Goal: Task Accomplishment & Management: Use online tool/utility

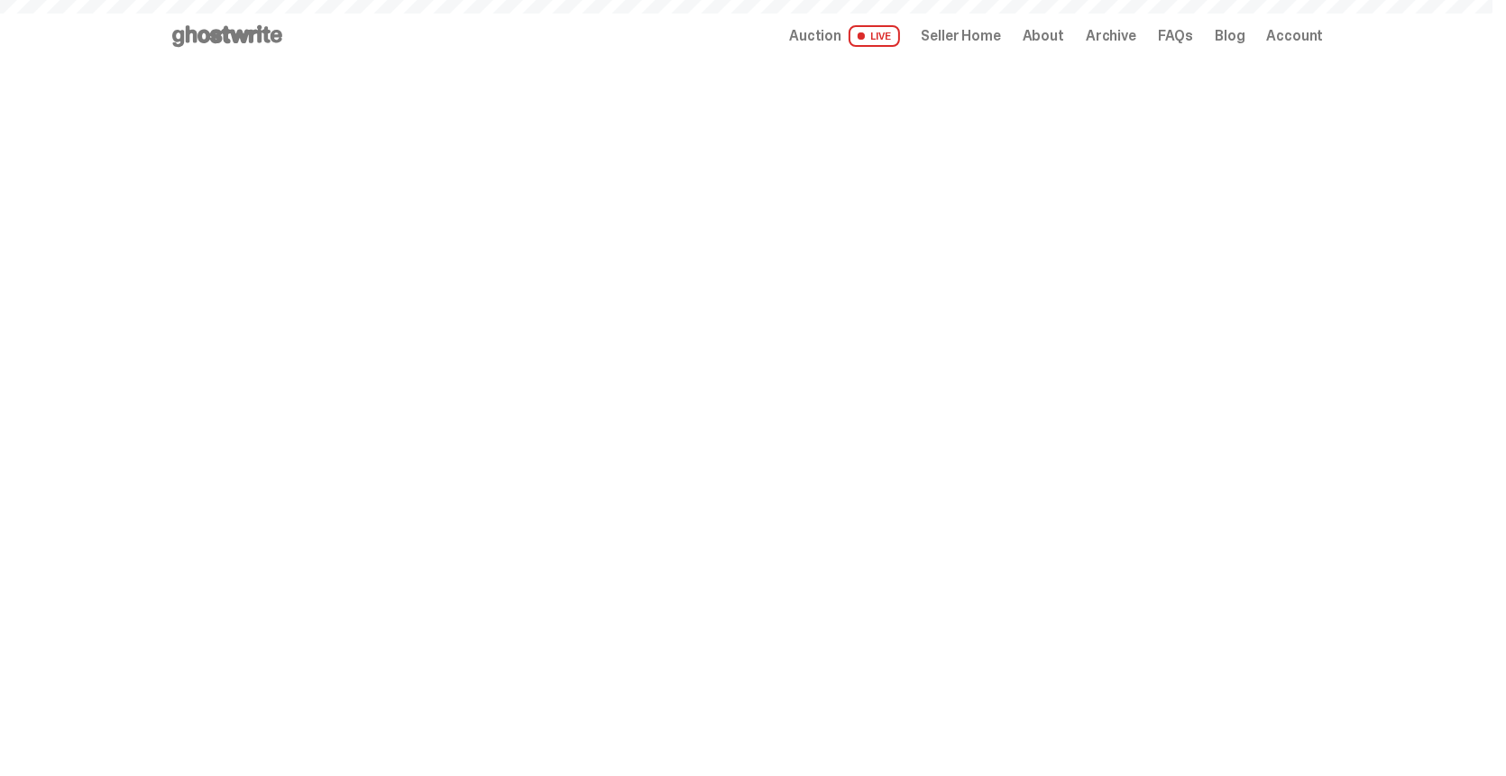
click at [835, 37] on span "Auction" at bounding box center [815, 36] width 52 height 14
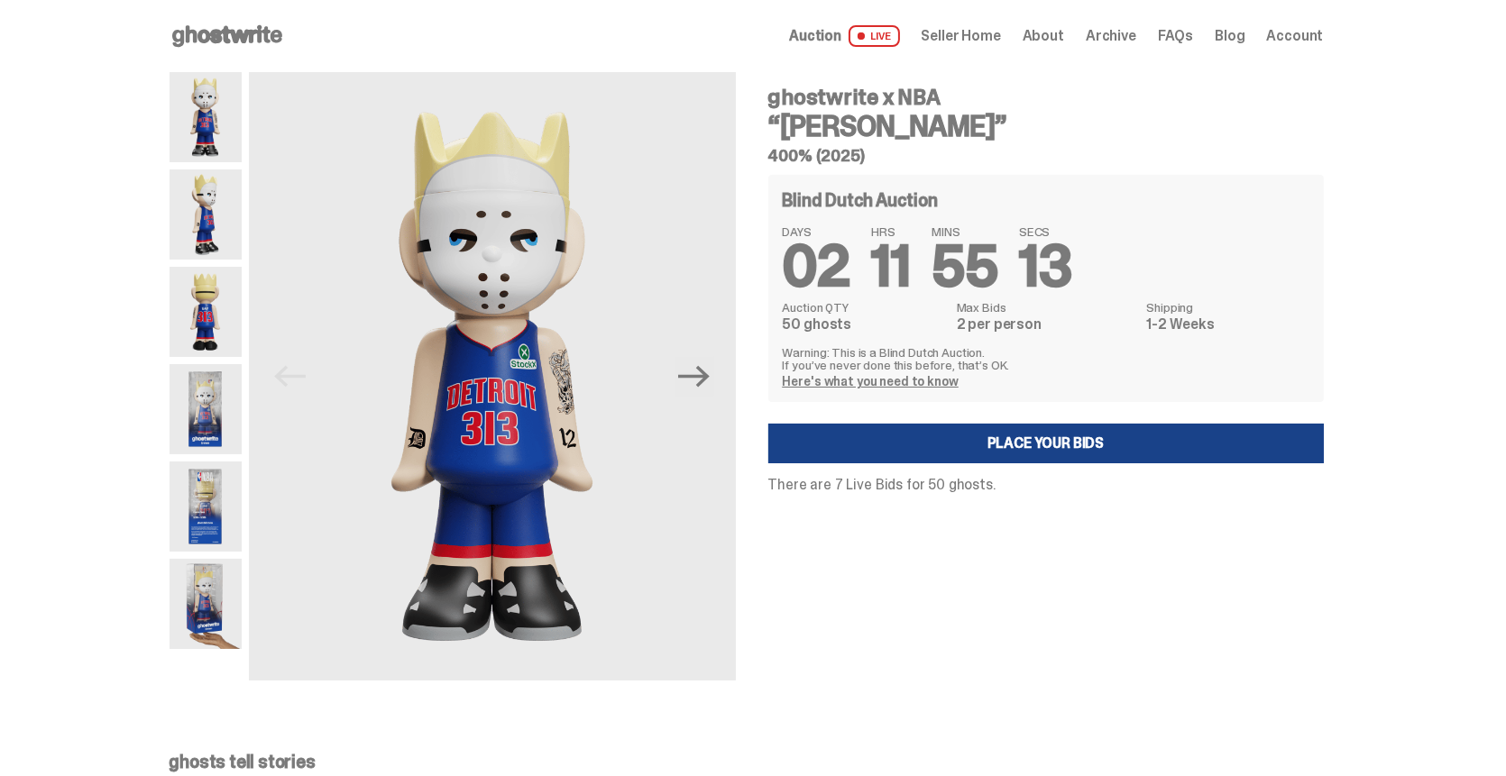
click at [832, 32] on span "Auction" at bounding box center [815, 36] width 52 height 14
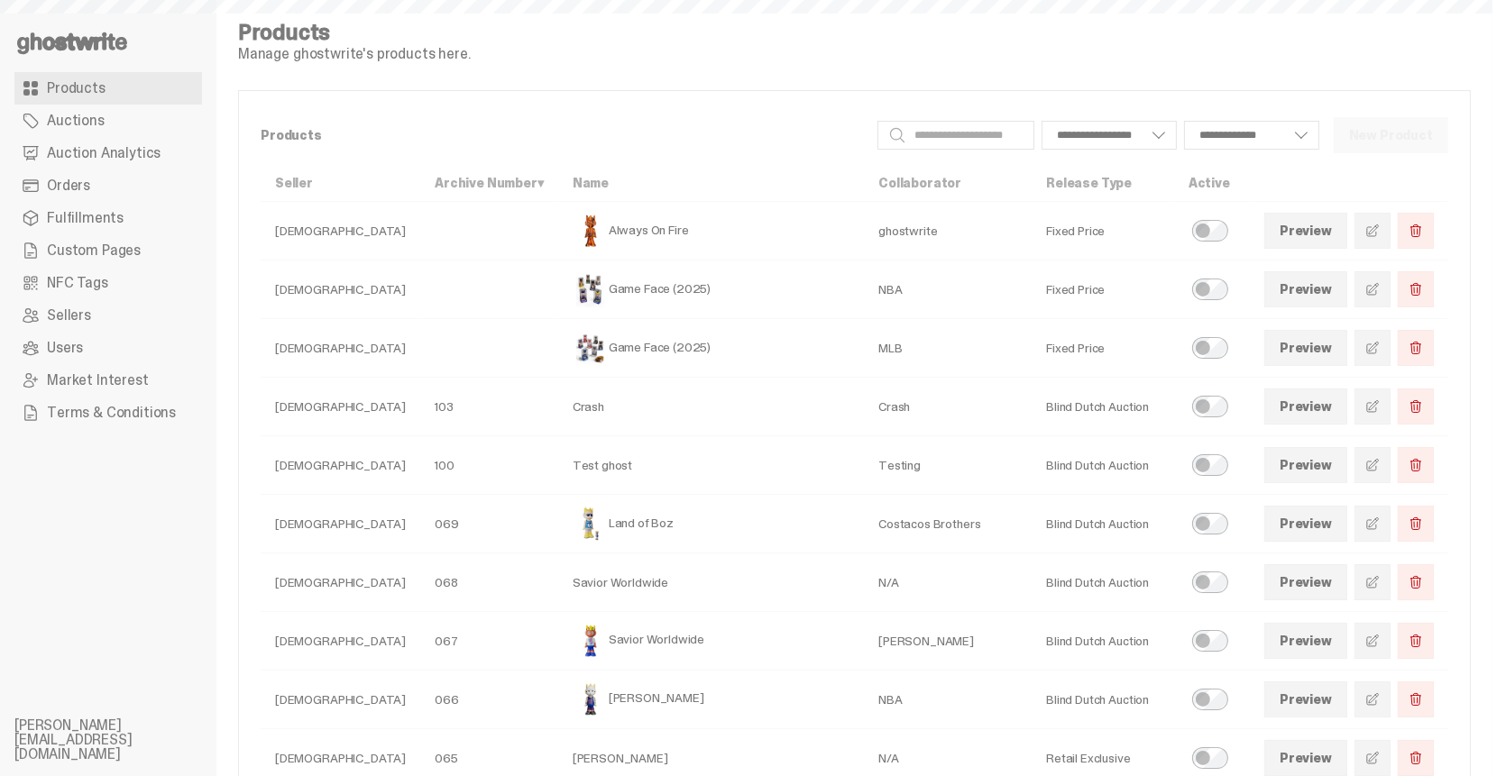
select select
click at [90, 152] on span "Auction Analytics" at bounding box center [104, 153] width 114 height 14
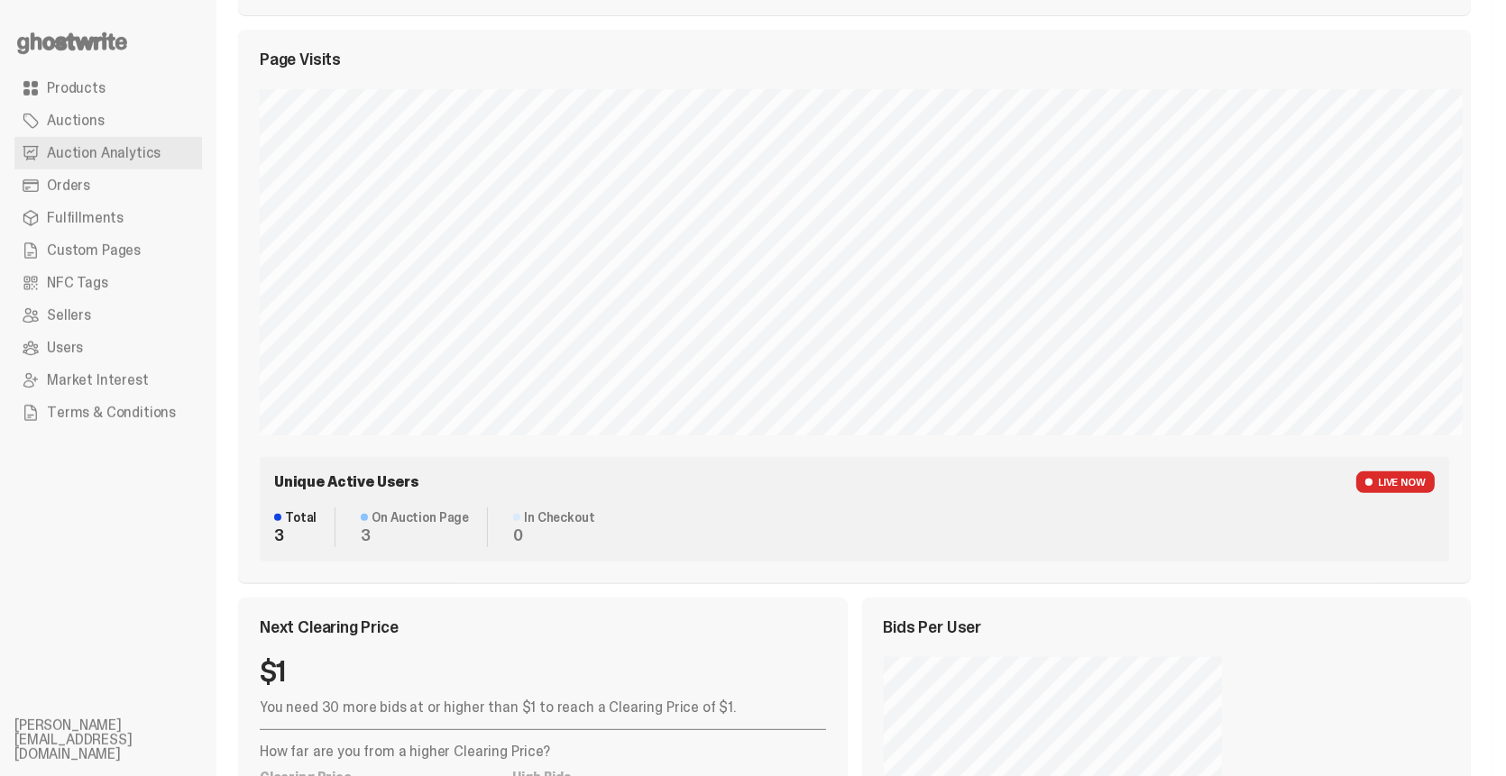
scroll to position [902, 0]
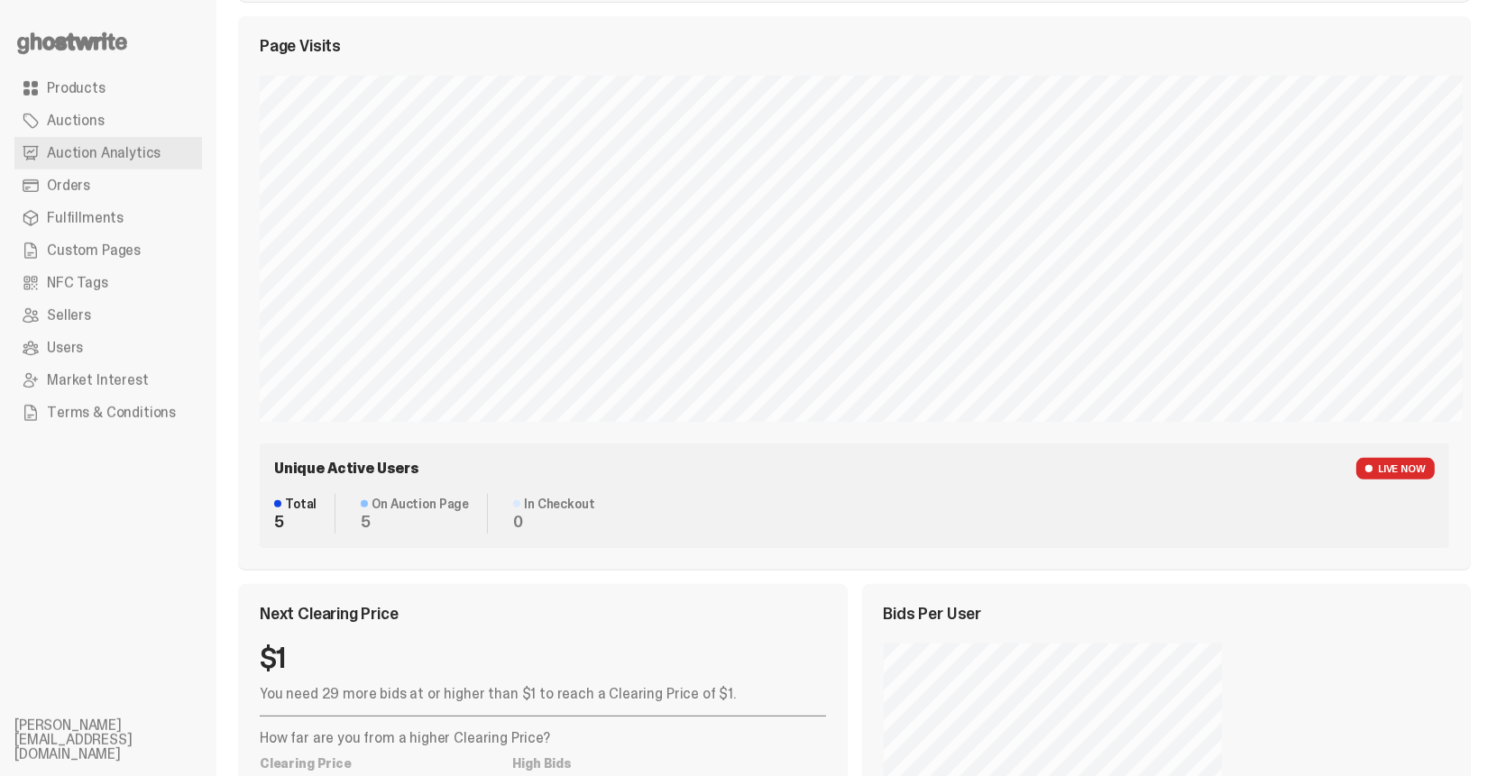
select select "**"
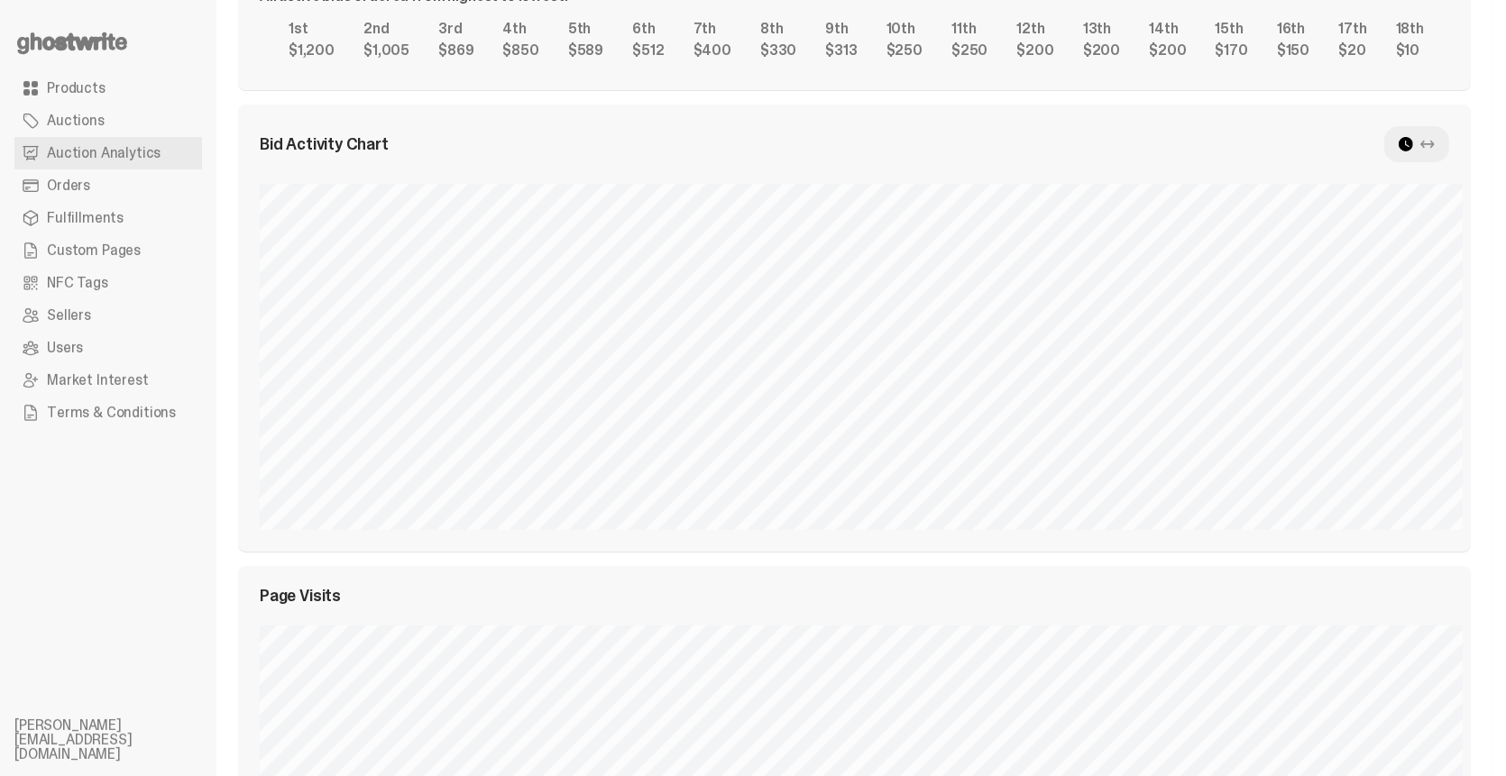
scroll to position [541, 0]
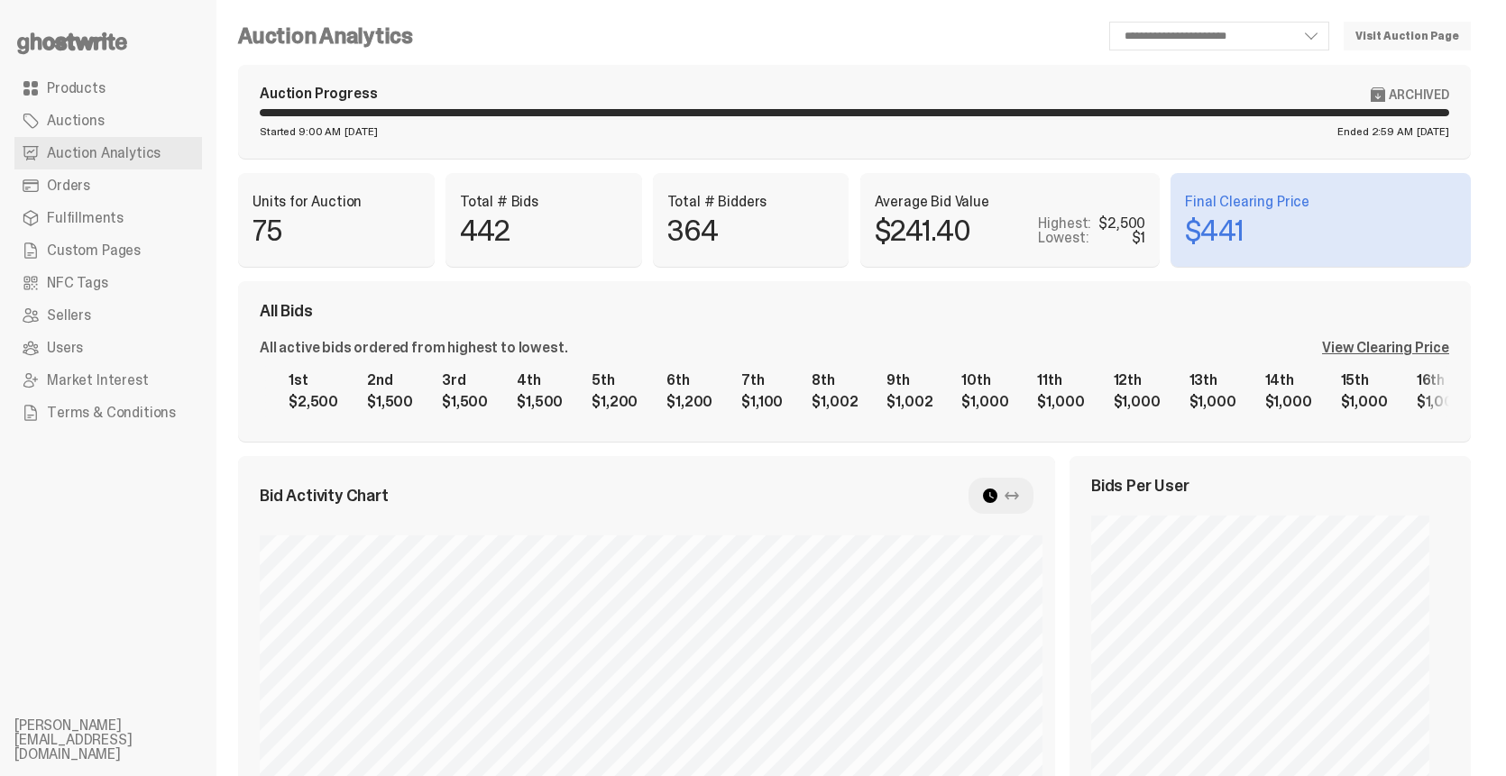
scroll to position [1535, 0]
